Goal: Obtain resource: Download file/media

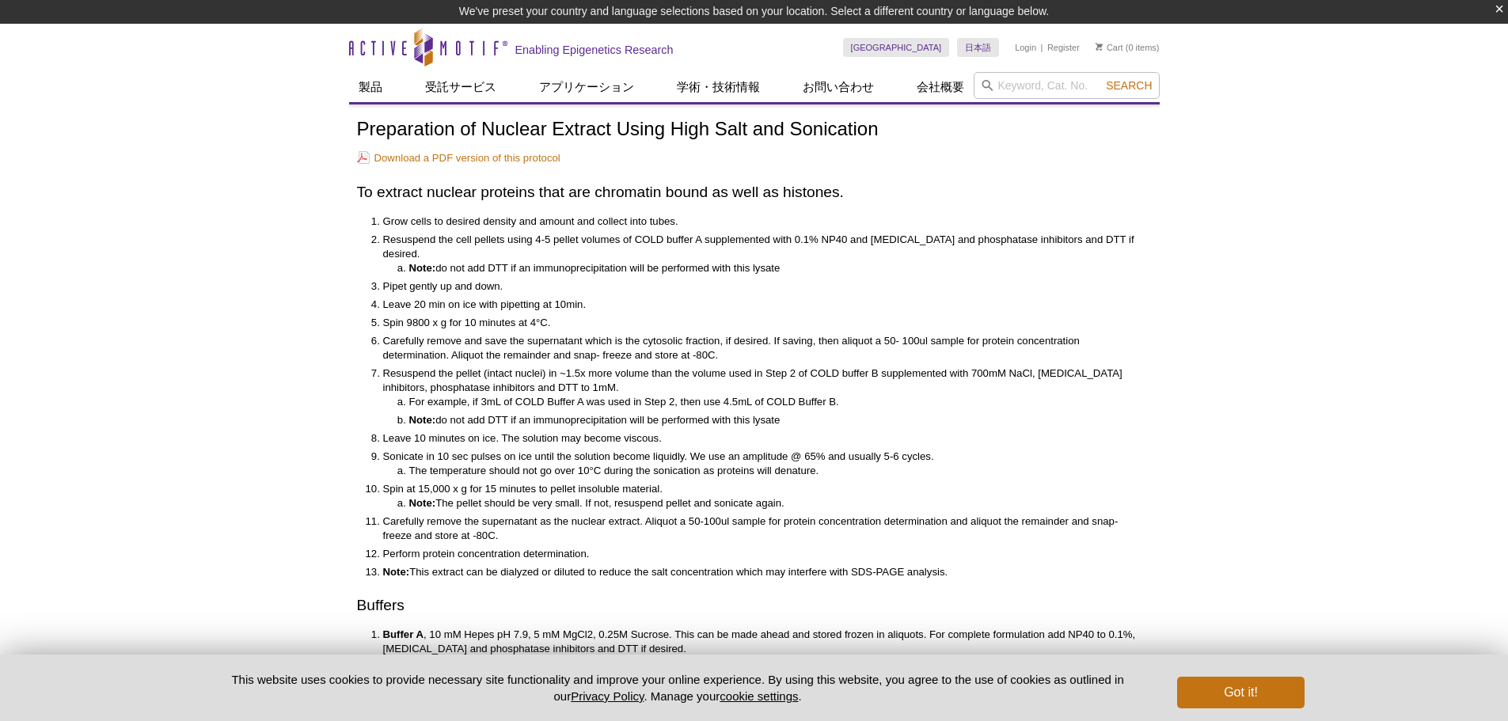
scroll to position [36, 0]
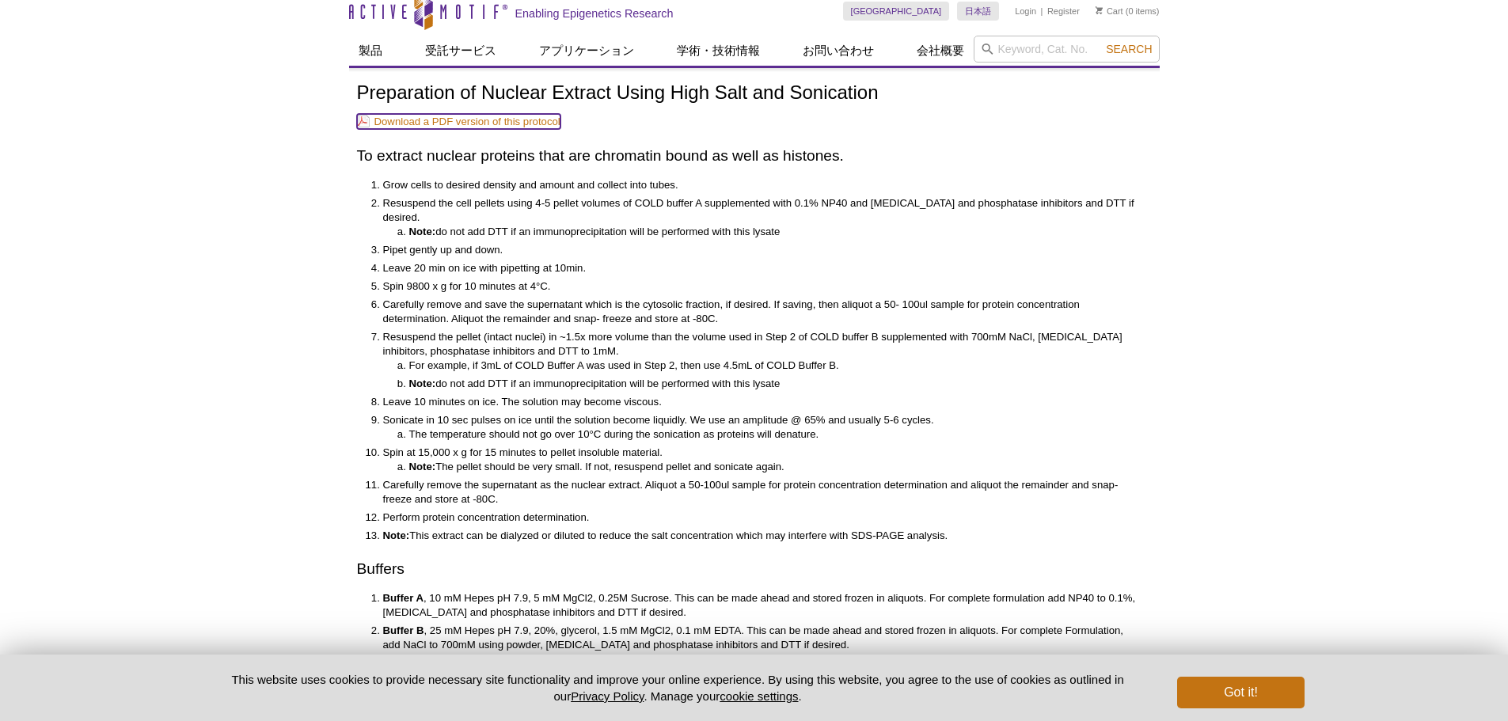
click at [452, 124] on link "Download a PDF version of this protocol" at bounding box center [459, 121] width 204 height 15
